Goal: Task Accomplishment & Management: Manage account settings

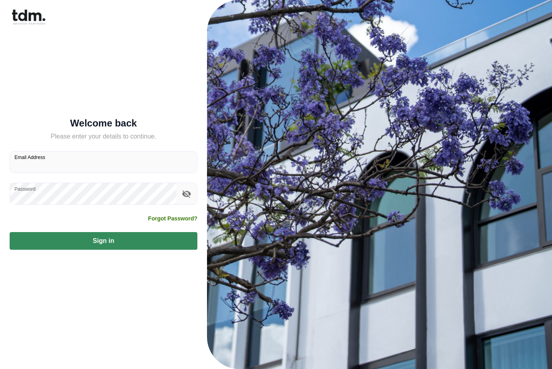
click at [78, 173] on input "Email Address" at bounding box center [103, 161] width 187 height 21
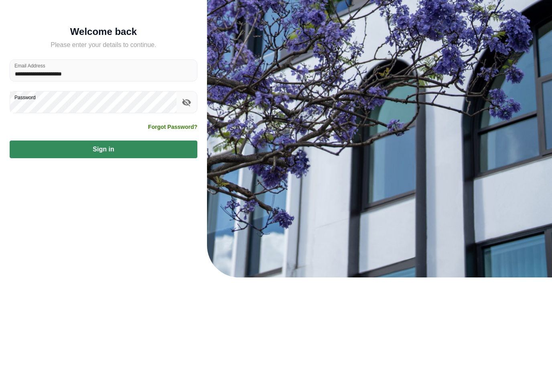
click at [145, 232] on button "Sign in" at bounding box center [104, 241] width 188 height 18
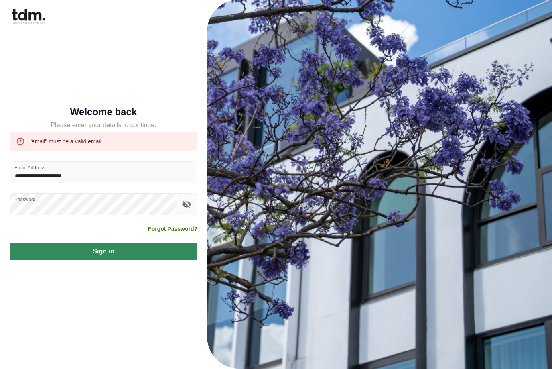
click at [133, 243] on button "Sign in" at bounding box center [104, 252] width 188 height 18
click at [117, 246] on button "Sign in" at bounding box center [104, 252] width 188 height 18
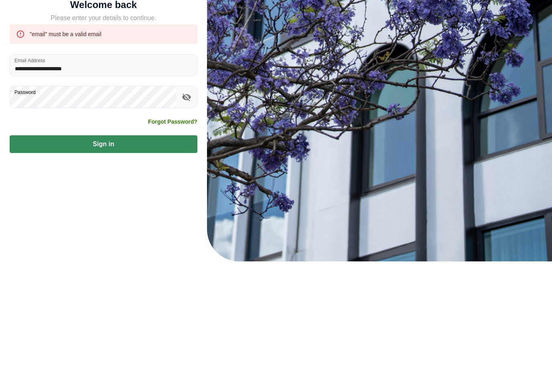
click at [151, 243] on button "Sign in" at bounding box center [104, 252] width 188 height 18
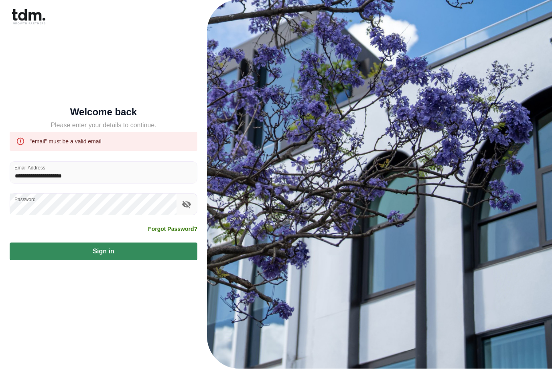
click at [99, 165] on input "**********" at bounding box center [103, 172] width 187 height 21
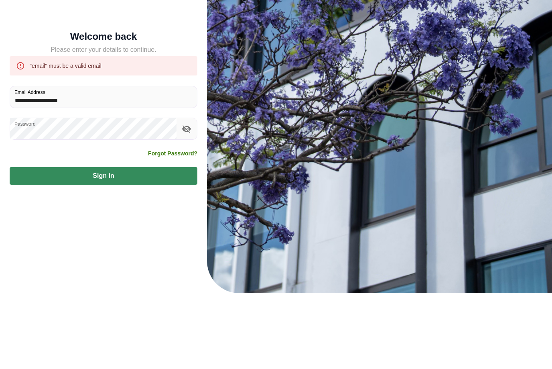
type input "**********"
click at [166, 243] on button "Sign in" at bounding box center [104, 252] width 188 height 18
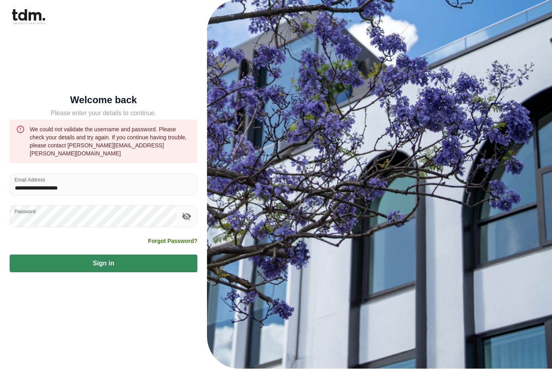
click at [144, 255] on button "Sign in" at bounding box center [104, 264] width 188 height 18
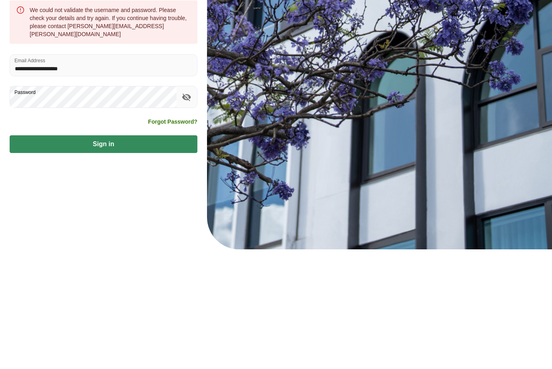
click at [142, 255] on button "Sign in" at bounding box center [104, 264] width 188 height 18
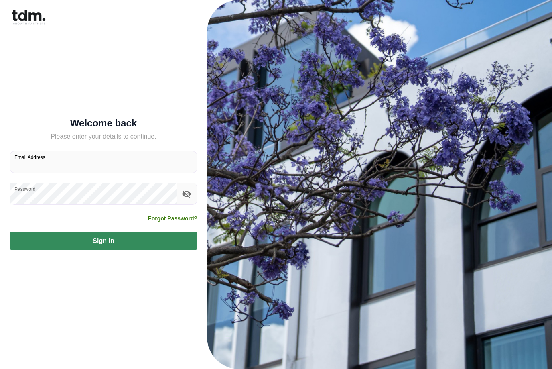
click at [40, 173] on div "Email Address" at bounding box center [104, 162] width 188 height 22
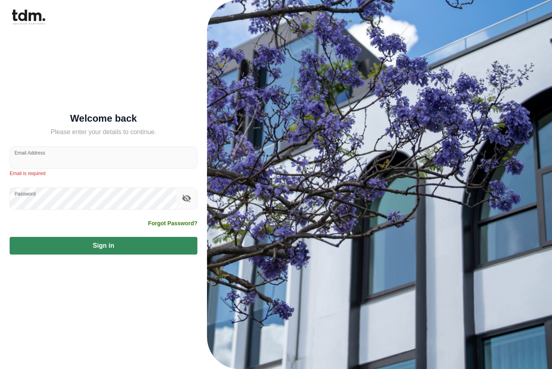
click at [38, 156] on label "Email Address" at bounding box center [29, 152] width 31 height 7
click at [38, 167] on input "Email Address" at bounding box center [103, 157] width 187 height 21
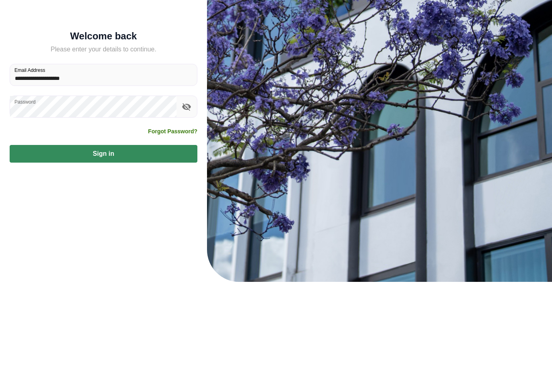
type input "**********"
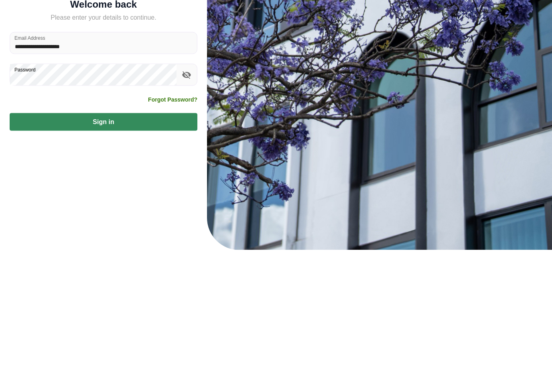
click at [138, 232] on button "Sign in" at bounding box center [104, 241] width 188 height 18
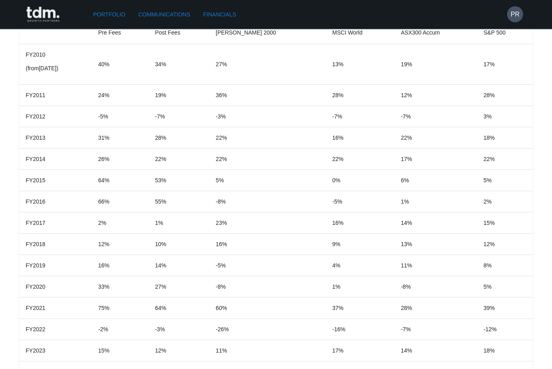
scroll to position [726, 0]
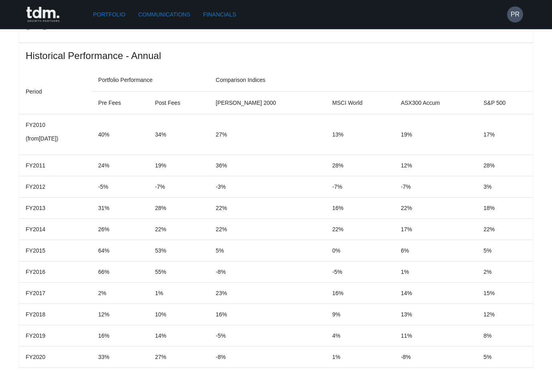
click at [194, 12] on link "Communications" at bounding box center [164, 14] width 59 height 15
